Goal: Transaction & Acquisition: Purchase product/service

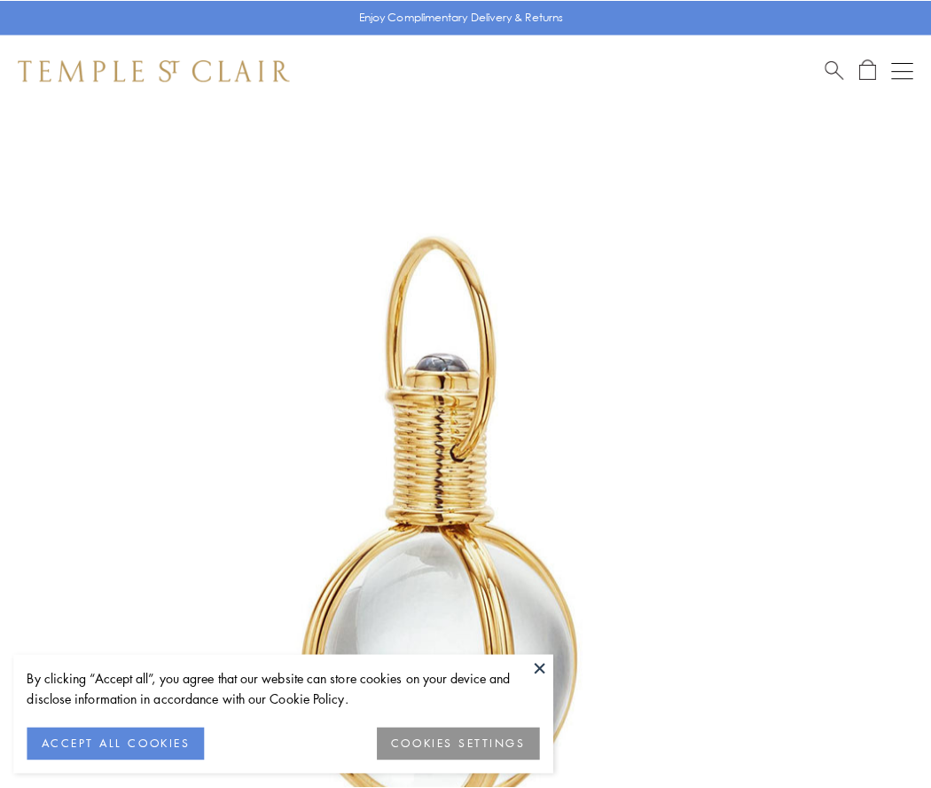
scroll to position [463, 0]
